Goal: Task Accomplishment & Management: Complete application form

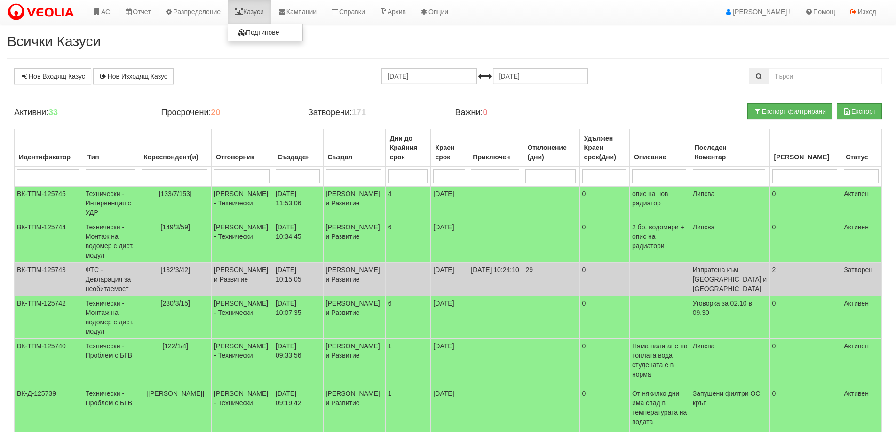
click at [256, 12] on link "Казуси" at bounding box center [249, 12] width 43 height 24
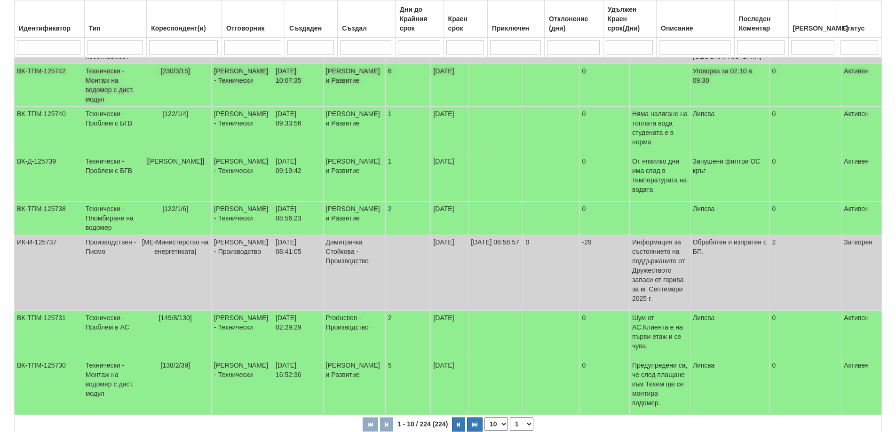
scroll to position [233, 0]
click at [505, 417] on select "10 20 30 40" at bounding box center [497, 423] width 24 height 13
select select "40"
click at [487, 431] on select "10 20 30 40" at bounding box center [497, 423] width 24 height 13
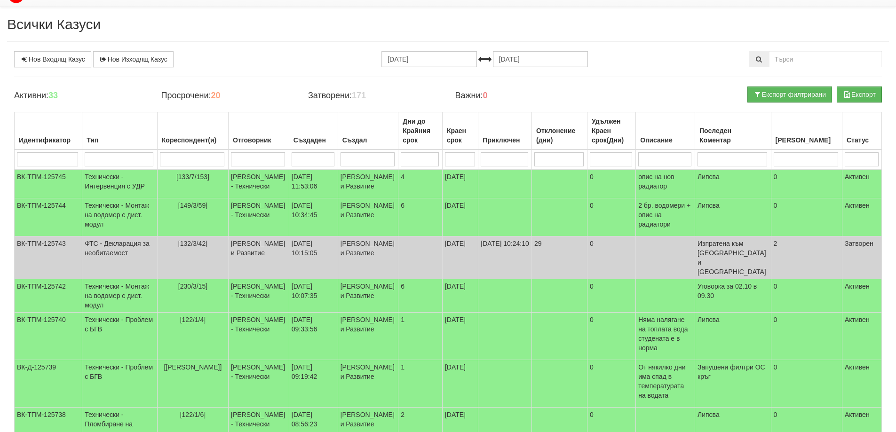
scroll to position [0, 0]
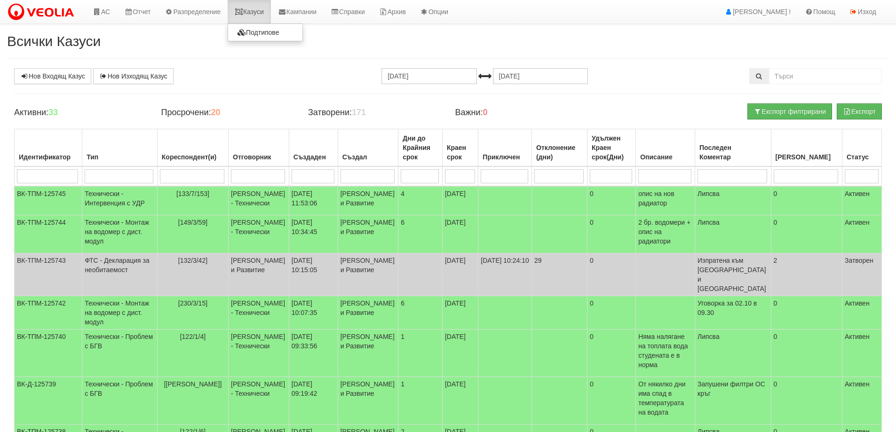
click at [251, 10] on link "Казуси" at bounding box center [249, 12] width 43 height 24
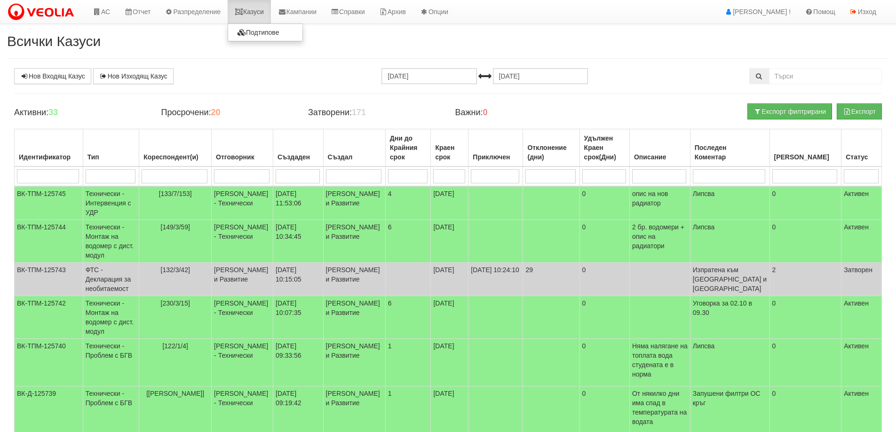
click at [256, 10] on link "Казуси" at bounding box center [249, 12] width 43 height 24
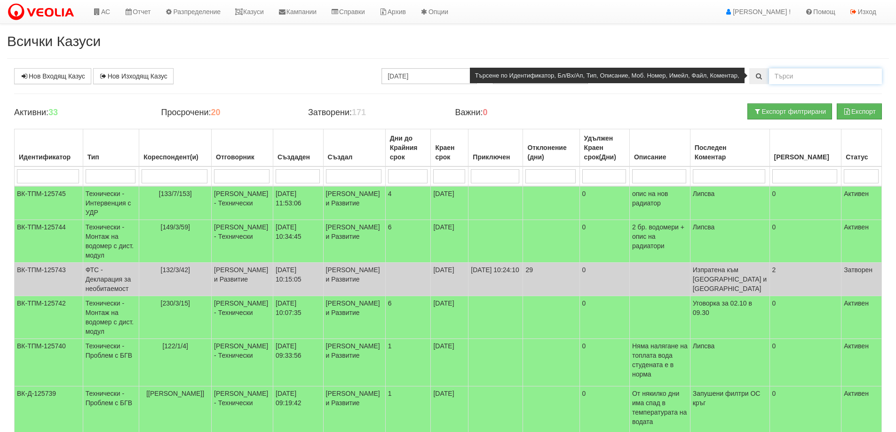
click at [780, 79] on input "text" at bounding box center [825, 76] width 113 height 16
type input "120/1/58"
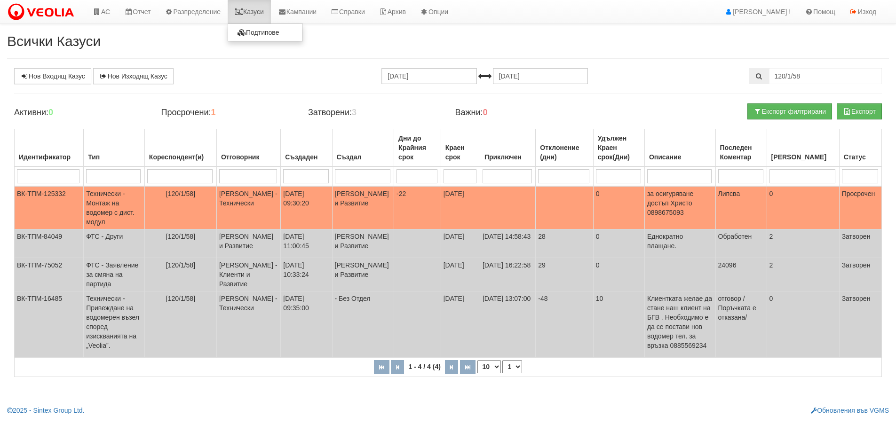
click at [255, 11] on link "Казуси" at bounding box center [249, 12] width 43 height 24
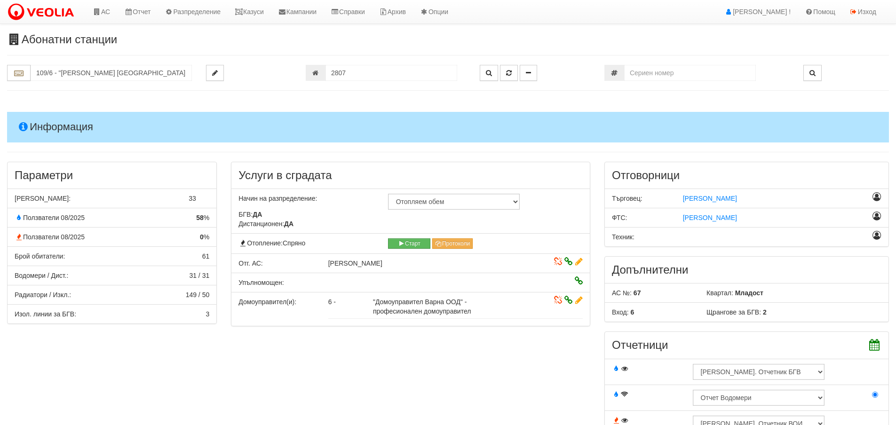
scroll to position [753, 0]
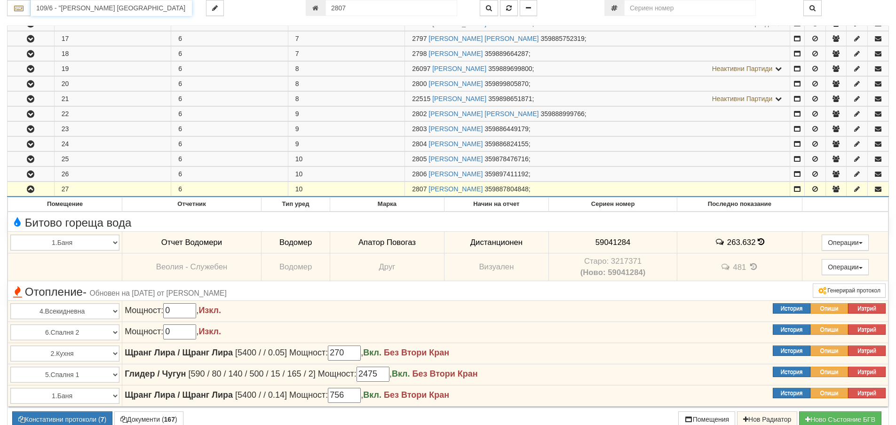
click at [61, 7] on input "109/6 - "[PERSON_NAME] [GEOGRAPHIC_DATA] " ЕАД" at bounding box center [111, 8] width 161 height 16
click at [74, 21] on div "120/1 - Младост - "ВЕОЛИЯ"" at bounding box center [111, 22] width 159 height 11
type input "120/1 - Младост - "ВЕОЛИЯ""
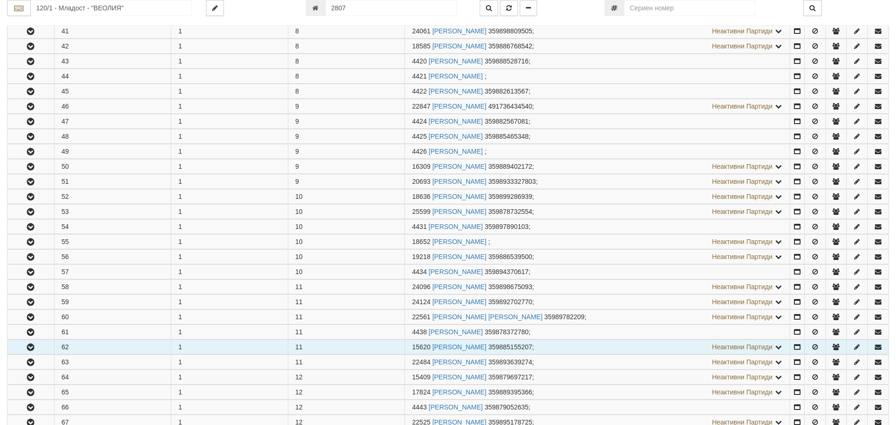
scroll to position [894, 0]
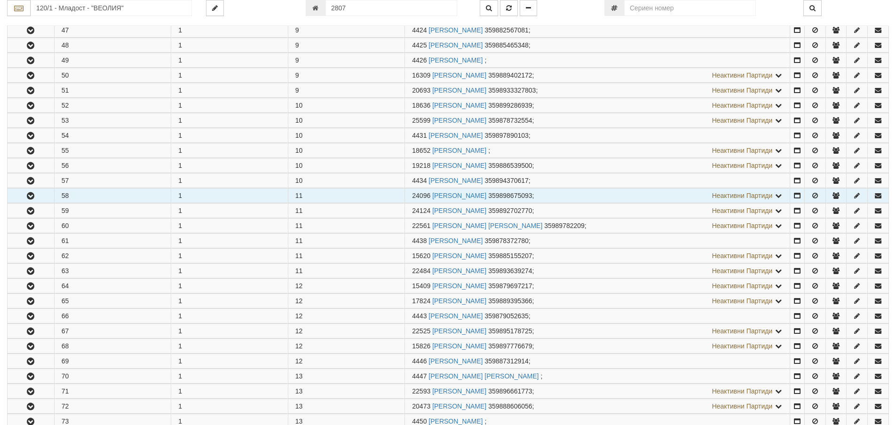
click at [22, 195] on button "button" at bounding box center [31, 196] width 47 height 14
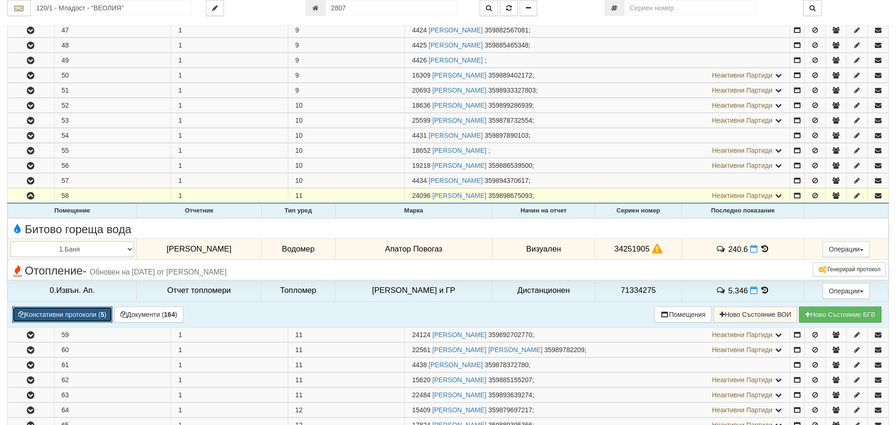
click at [66, 312] on button "Констативни протоколи ( 5 )" at bounding box center [62, 315] width 100 height 16
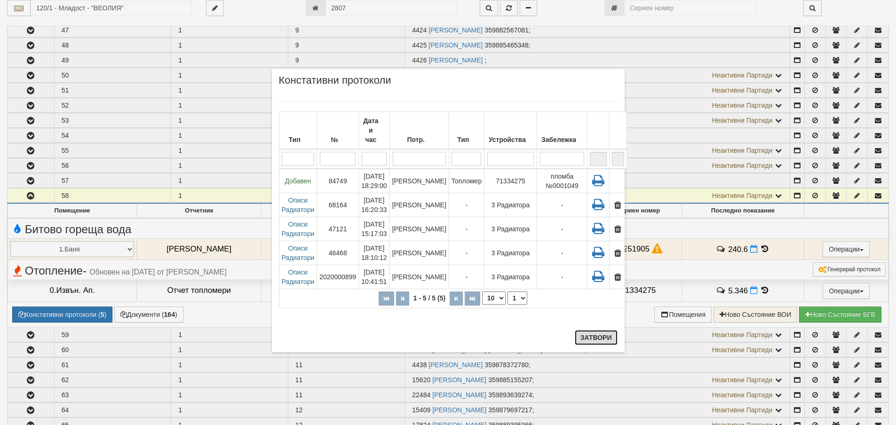
click at [594, 335] on button "Затвори" at bounding box center [596, 337] width 43 height 15
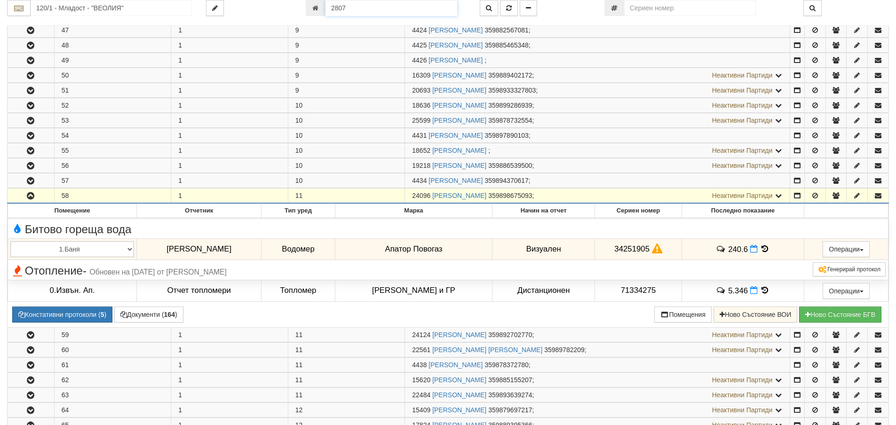
drag, startPoint x: 351, startPoint y: 8, endPoint x: 325, endPoint y: 11, distance: 26.0
click at [325, 11] on div "2807" at bounding box center [386, 8] width 160 height 16
type input "26131"
click at [510, 7] on icon "button" at bounding box center [509, 8] width 6 height 7
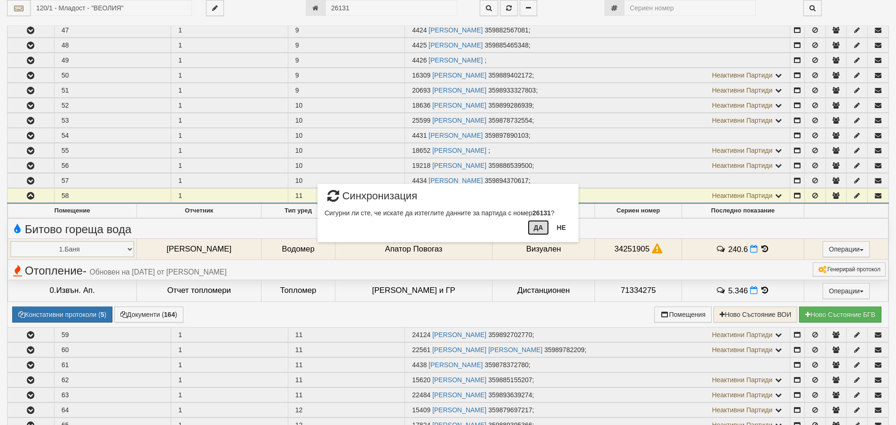
click at [539, 229] on button "Да" at bounding box center [538, 227] width 21 height 15
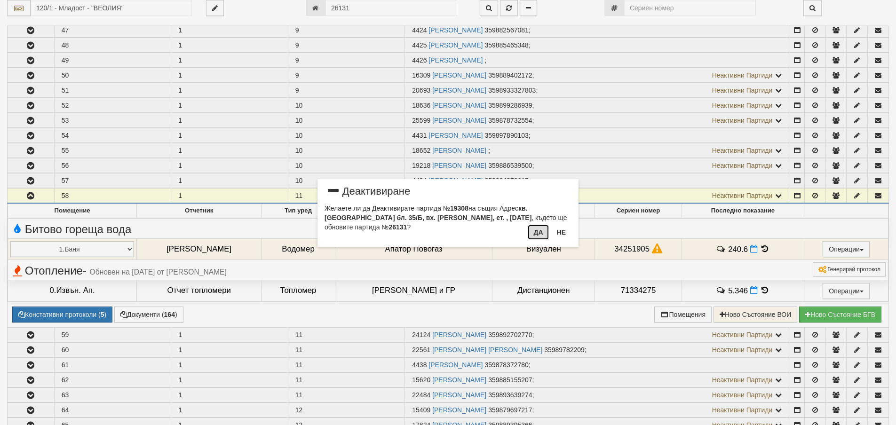
click at [532, 232] on button "Да" at bounding box center [538, 232] width 21 height 15
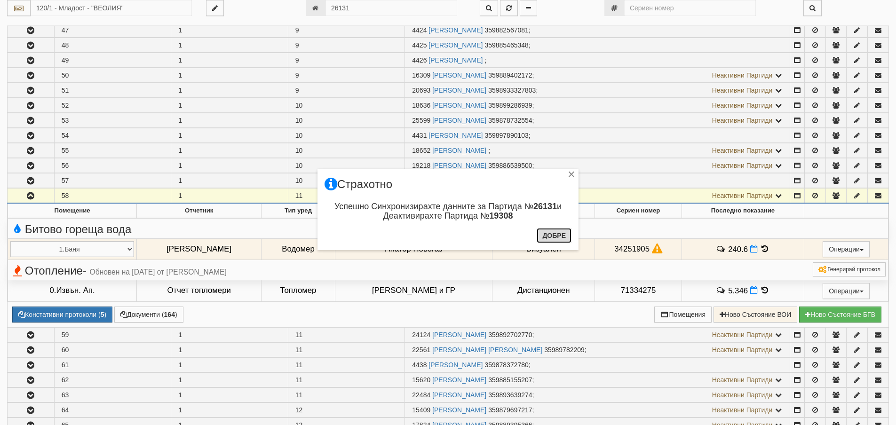
click at [547, 235] on button "Добре" at bounding box center [554, 235] width 35 height 15
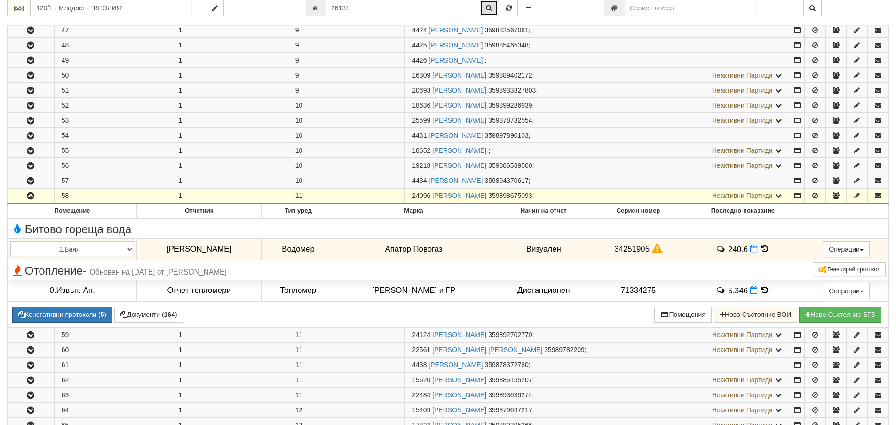
click at [489, 5] on icon "button" at bounding box center [489, 8] width 6 height 7
type input "035/Б - "[PERSON_NAME] [GEOGRAPHIC_DATA] " ЕАД"
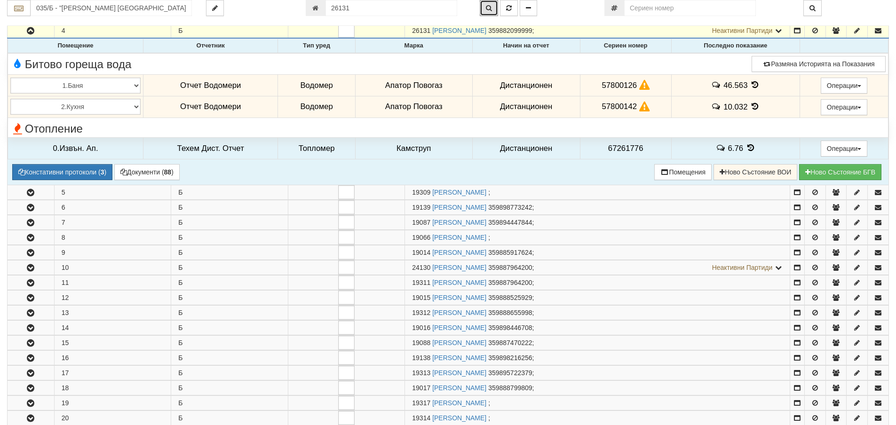
scroll to position [43, 0]
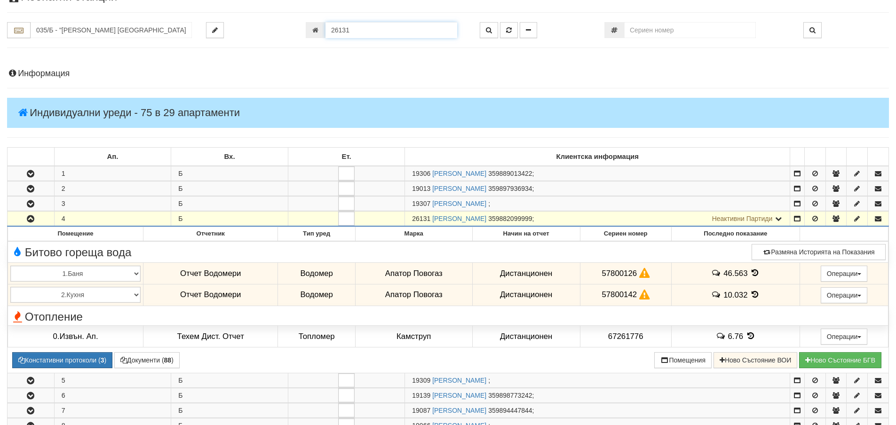
drag, startPoint x: 353, startPoint y: 31, endPoint x: 321, endPoint y: 35, distance: 32.3
click at [321, 35] on div "26131" at bounding box center [386, 30] width 160 height 16
type input "25747"
type input "166/А - "[PERSON_NAME] [GEOGRAPHIC_DATA] " ЕАД"
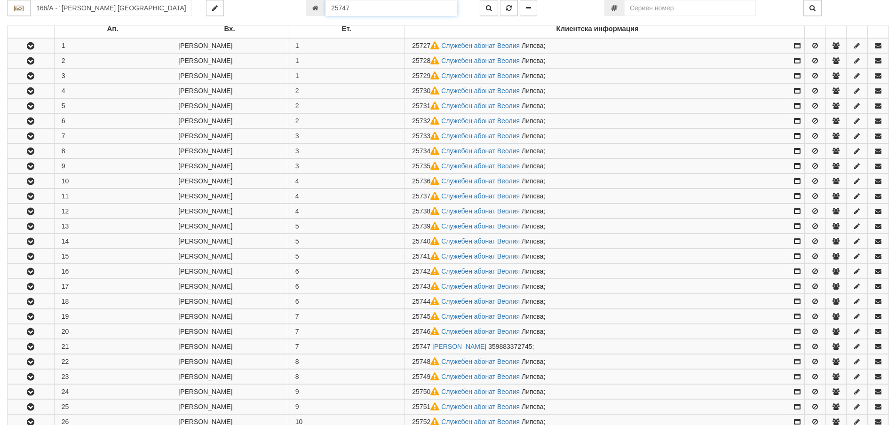
scroll to position [435, 0]
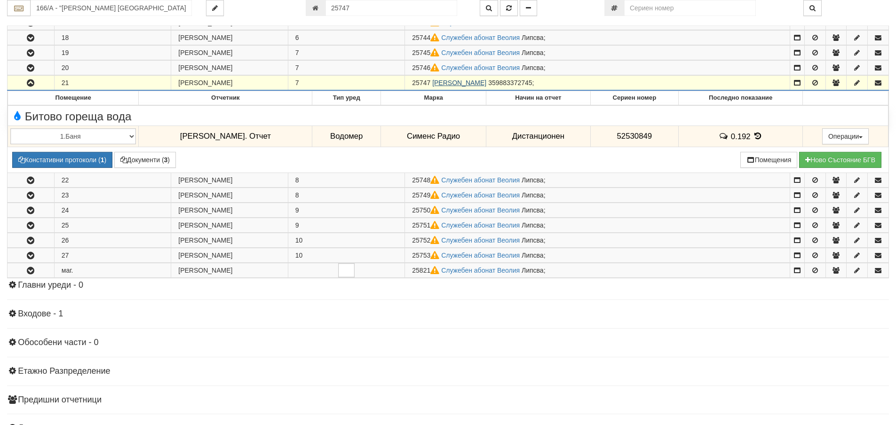
click at [465, 83] on link "[PERSON_NAME]" at bounding box center [459, 83] width 54 height 8
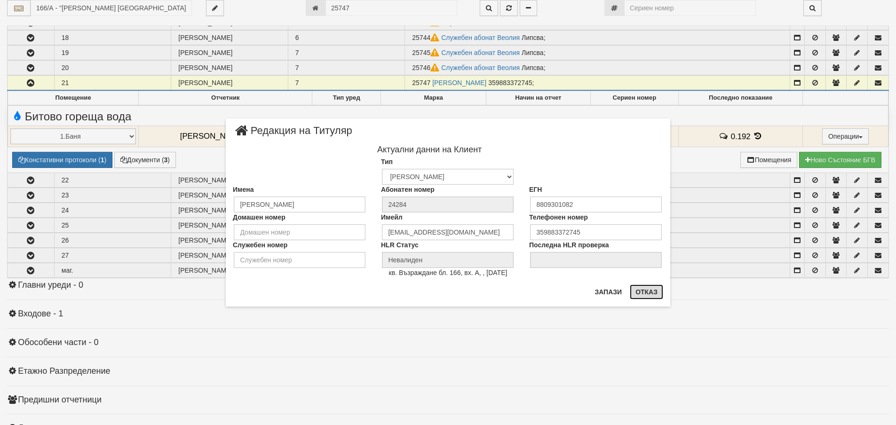
click at [642, 295] on button "Отказ" at bounding box center [646, 292] width 33 height 15
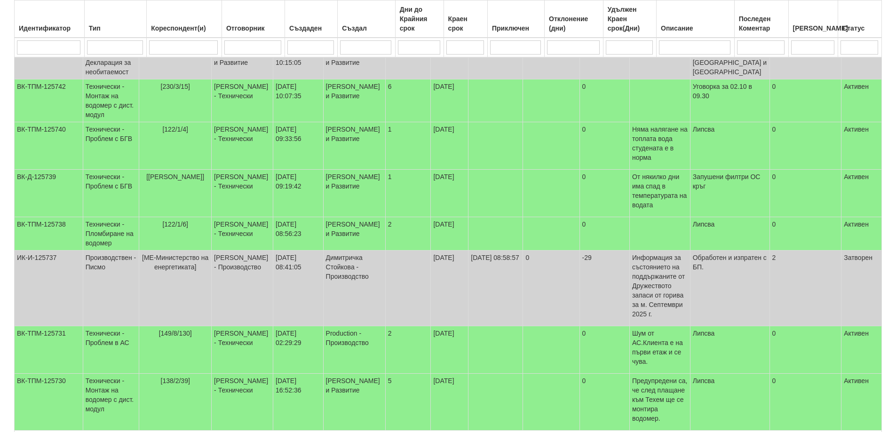
scroll to position [233, 0]
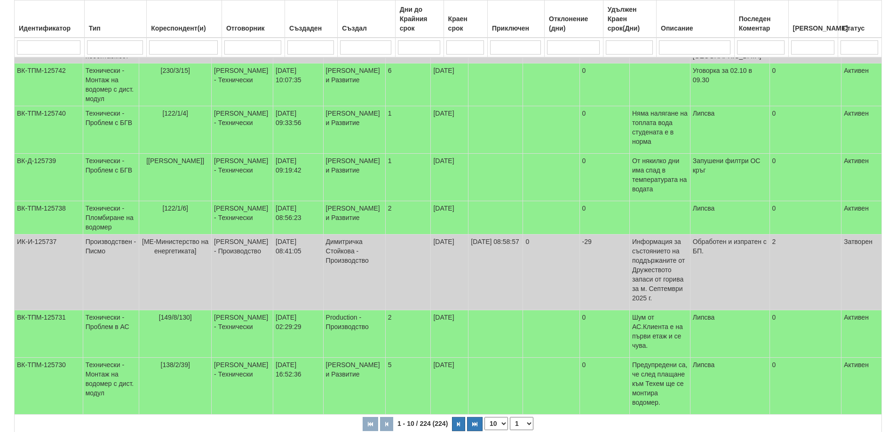
click at [503, 417] on select "10 20 30 40" at bounding box center [497, 423] width 24 height 13
select select "40"
click at [487, 431] on select "10 20 30 40" at bounding box center [497, 423] width 24 height 13
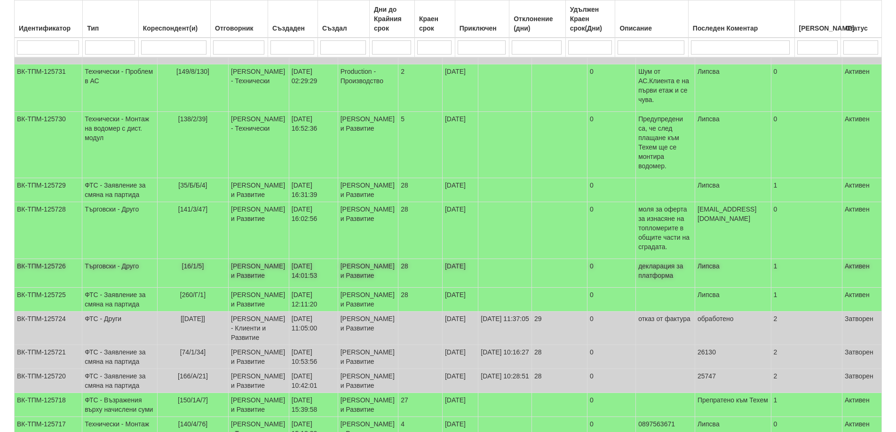
scroll to position [468, 0]
click at [115, 189] on td "ФТС - Заявление за смяна на партида" at bounding box center [119, 192] width 75 height 24
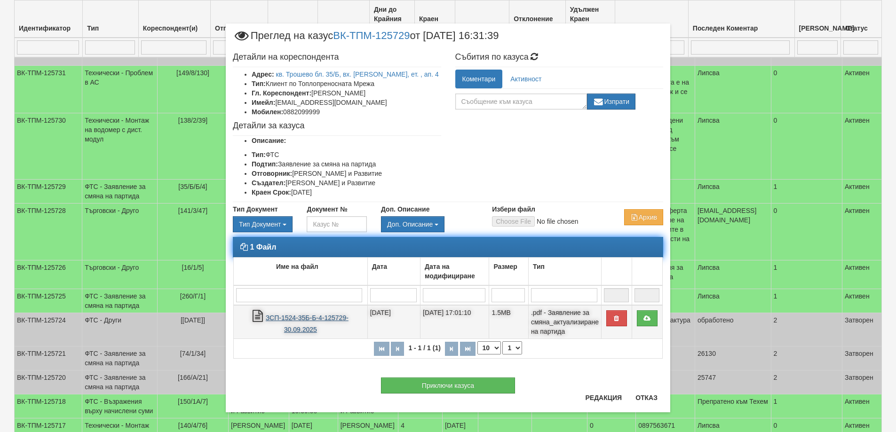
click at [301, 317] on link "ЗСП-1524-35Б-Б-4-125729-30.09.2025" at bounding box center [307, 323] width 83 height 19
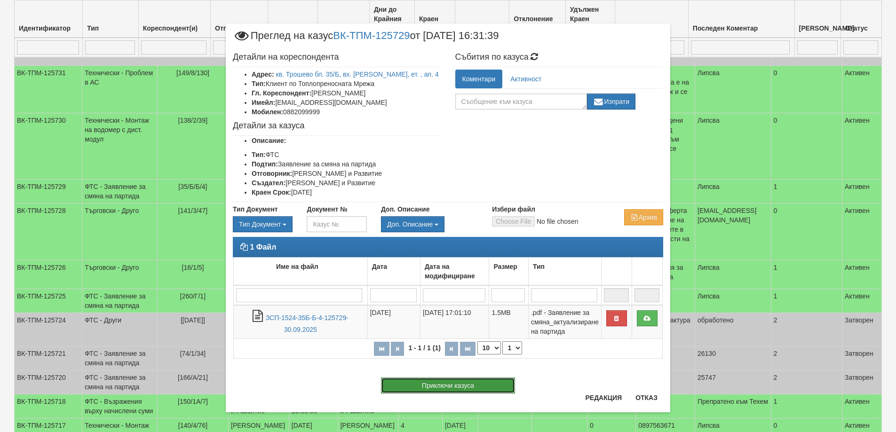
click at [480, 383] on button "Приключи казуса" at bounding box center [448, 386] width 134 height 16
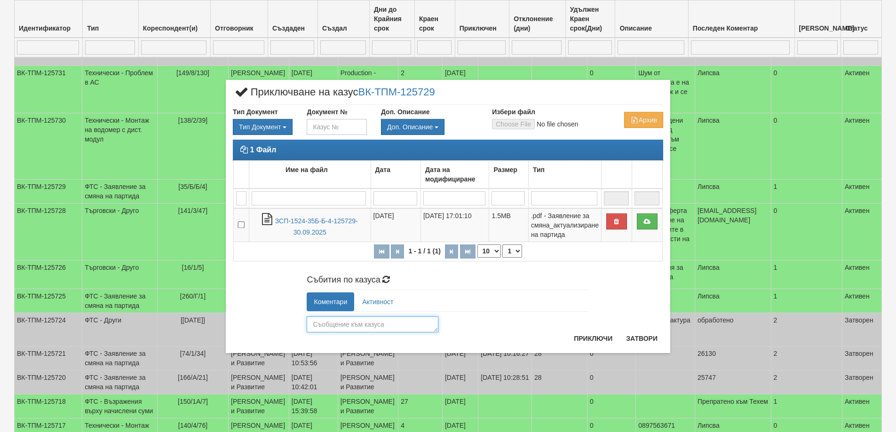
click at [338, 325] on textarea at bounding box center [373, 325] width 132 height 16
type textarea "26131"
click at [593, 333] on button "Приключи" at bounding box center [593, 338] width 50 height 15
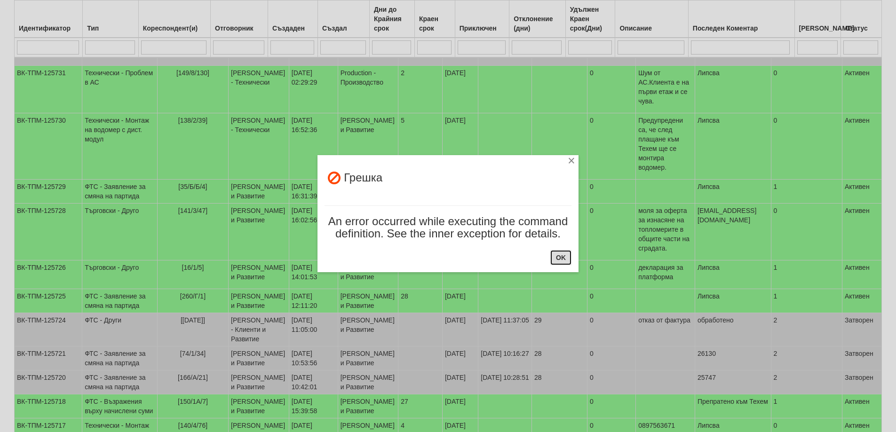
click at [564, 256] on button "OK" at bounding box center [561, 257] width 21 height 15
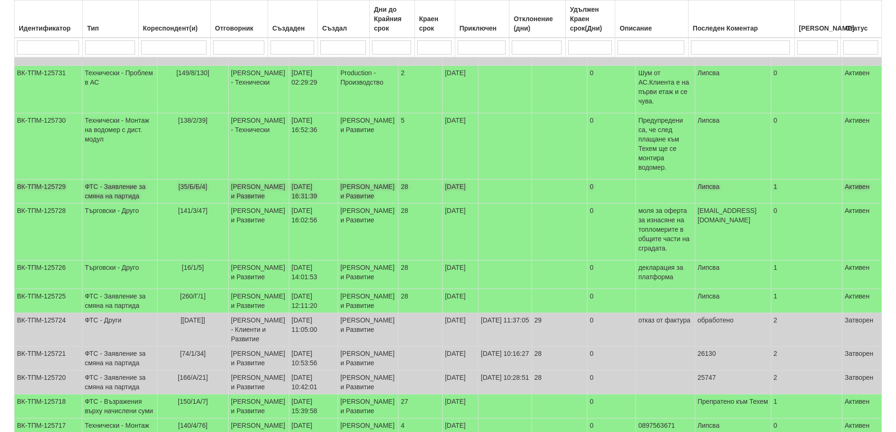
click at [105, 185] on td "ФТС - Заявление за смяна на партида" at bounding box center [119, 192] width 75 height 24
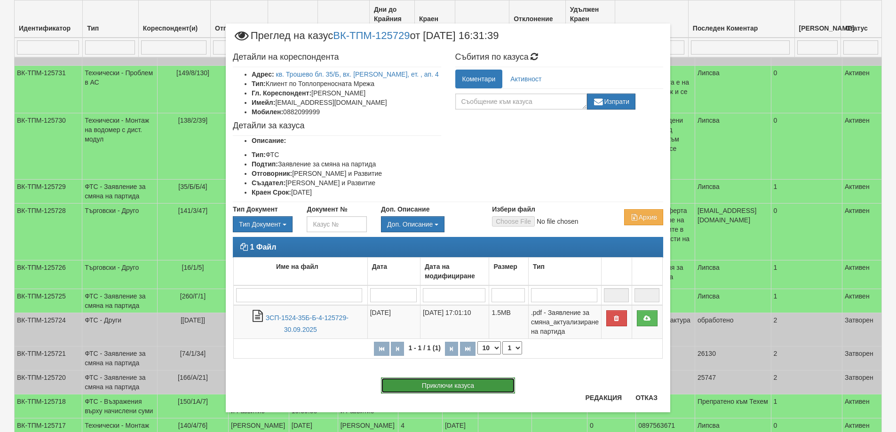
click at [439, 387] on button "Приключи казуса" at bounding box center [448, 386] width 134 height 16
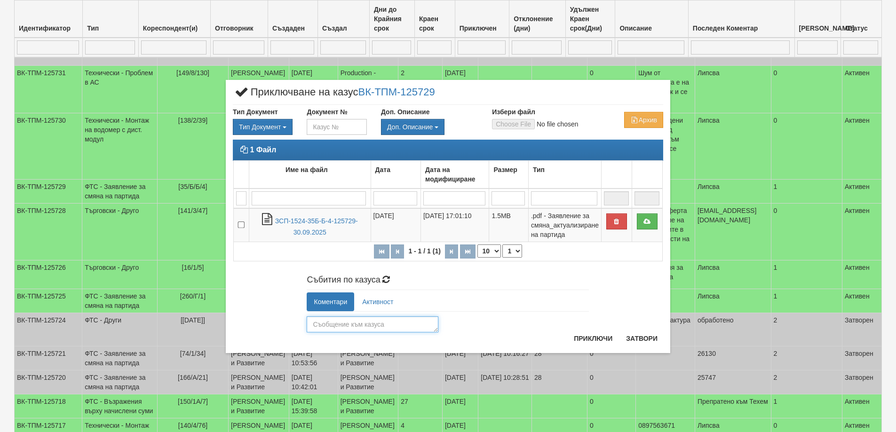
click at [319, 324] on textarea at bounding box center [373, 325] width 132 height 16
type textarea "26131"
click at [591, 341] on button "Приключи" at bounding box center [593, 338] width 50 height 15
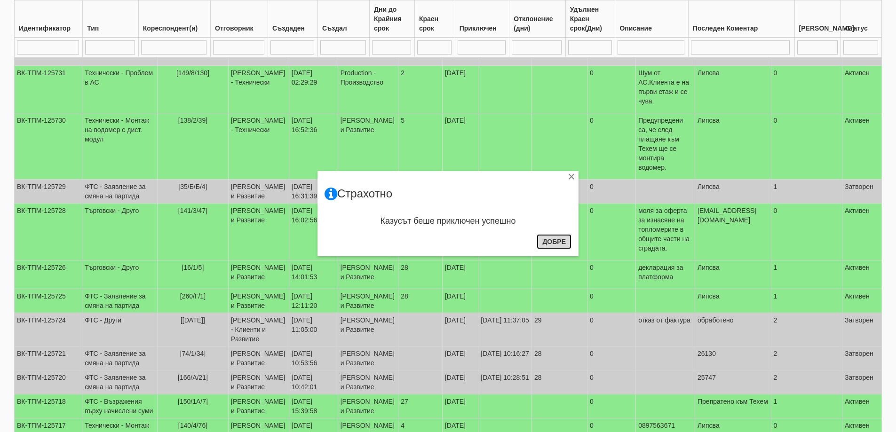
click at [544, 241] on button "Добре" at bounding box center [554, 241] width 35 height 15
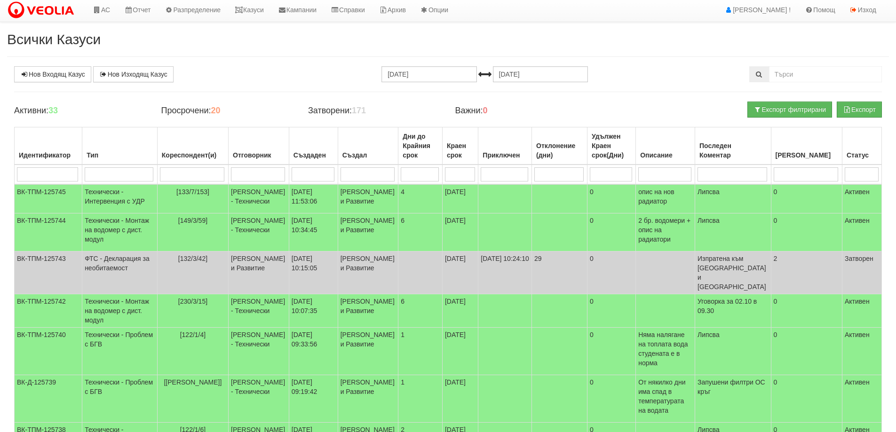
scroll to position [0, 0]
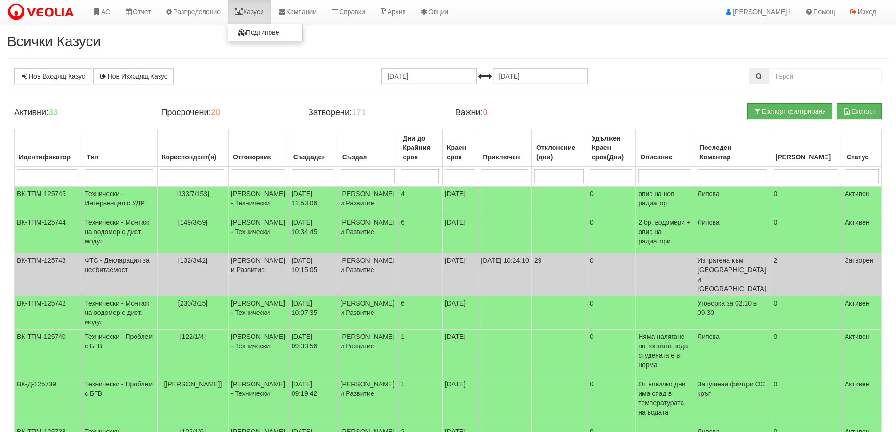
click at [252, 14] on link "Казуси" at bounding box center [249, 12] width 43 height 24
